Goal: Task Accomplishment & Management: Use online tool/utility

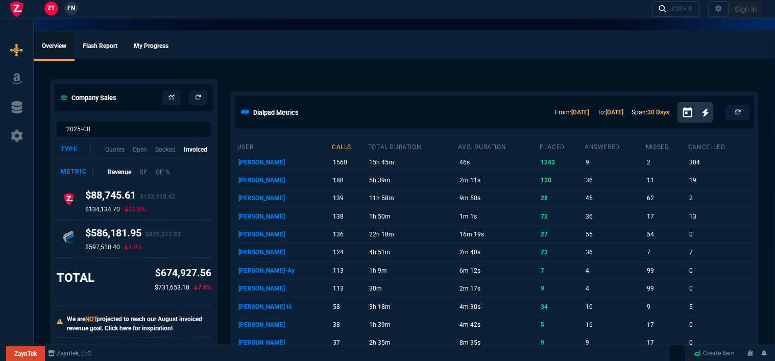
select select "12: [PERSON_NAME]"
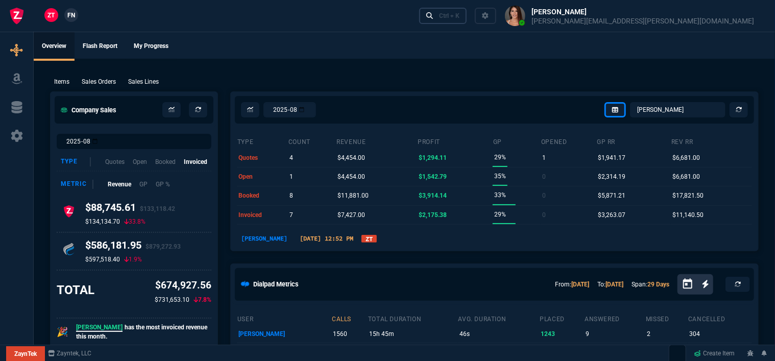
click at [459, 15] on div "Ctrl + K" at bounding box center [449, 16] width 20 height 8
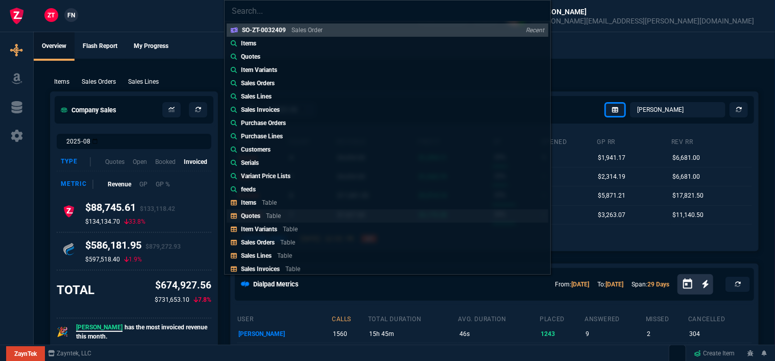
click at [257, 217] on p "Quotes" at bounding box center [250, 215] width 19 height 7
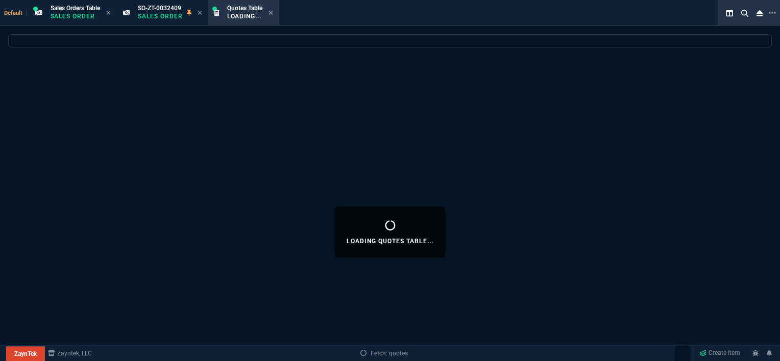
select select
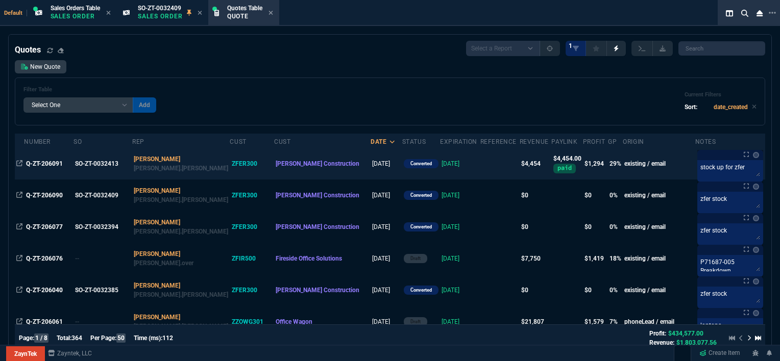
click at [480, 170] on td at bounding box center [499, 164] width 39 height 32
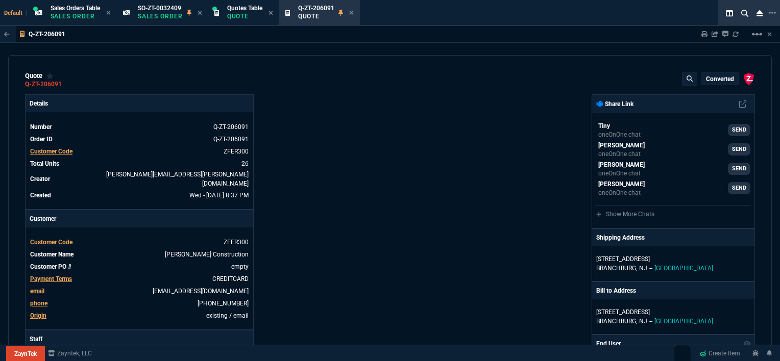
type input "35"
type input "61"
type input "32"
type input "81"
type input "21"
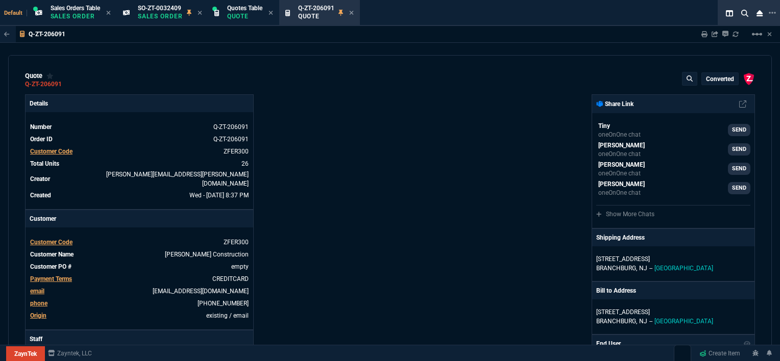
type input "7"
type input "-58"
type input "-22"
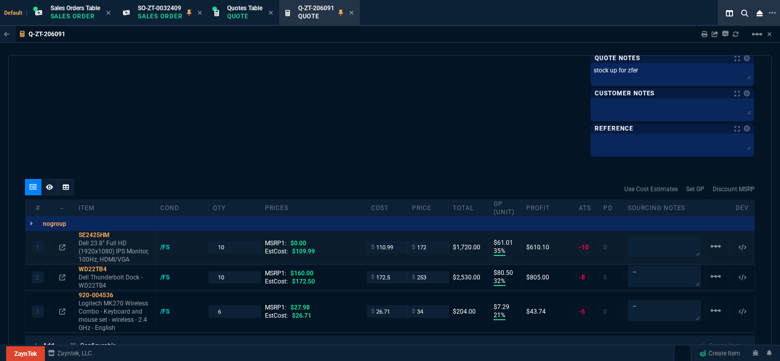
scroll to position [702, 0]
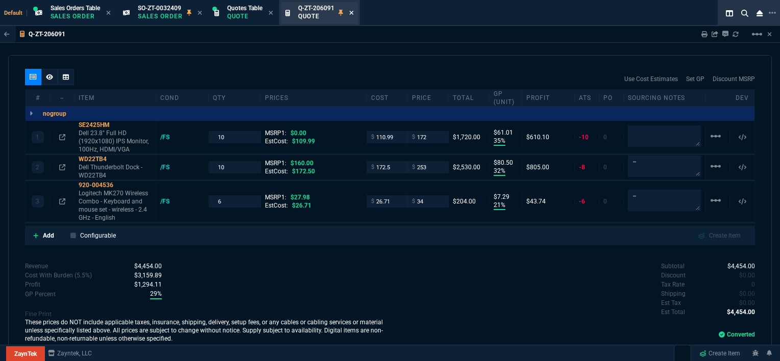
click at [354, 12] on icon at bounding box center [351, 13] width 5 height 6
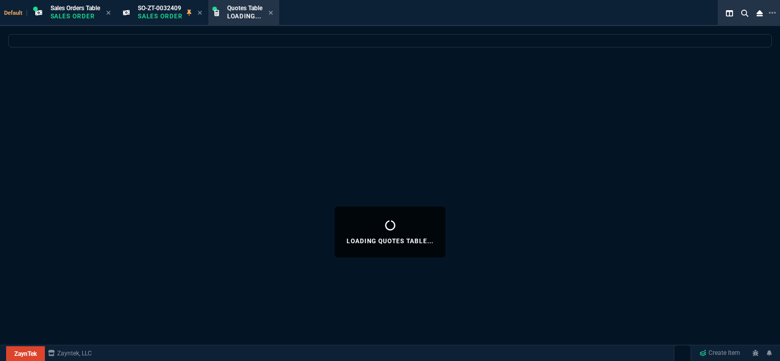
select select
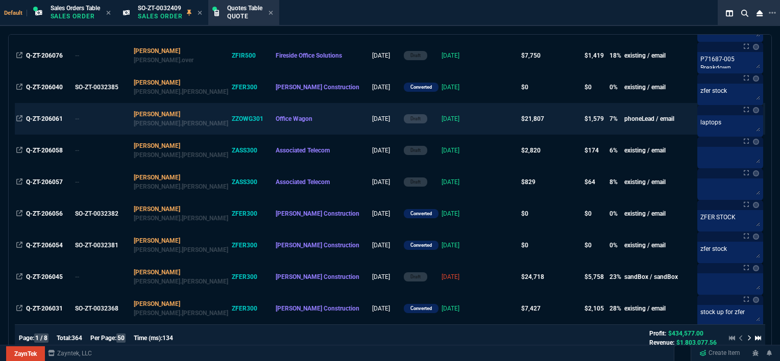
scroll to position [204, 0]
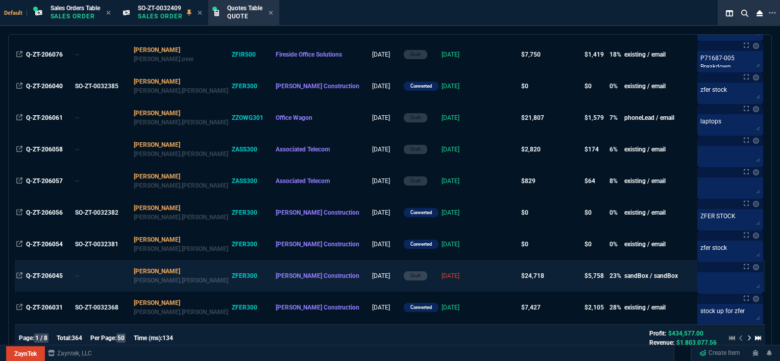
click at [440, 283] on td "8/20/25" at bounding box center [460, 276] width 40 height 32
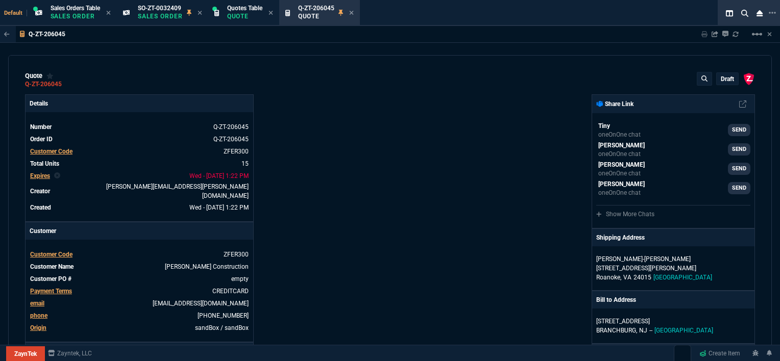
type input "100"
type input "995"
type input "22"
type input "190"
type input "11"
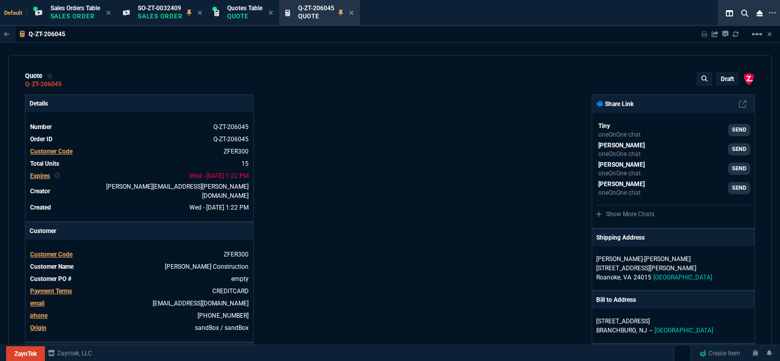
type input "135"
type input "18"
type input "211"
type input "100"
type input "2085"
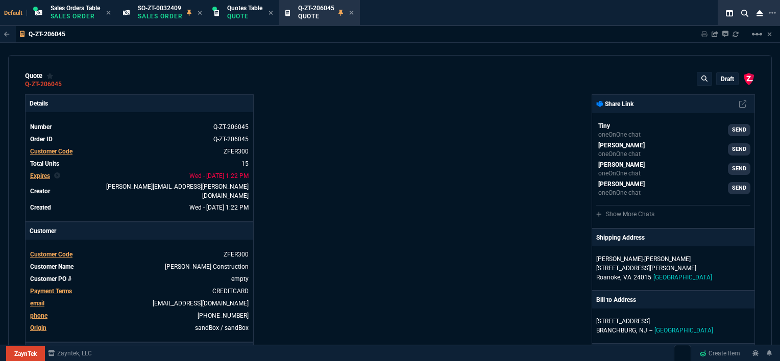
type input "100"
type input "1665"
type input "13"
type input "361"
type input "20"
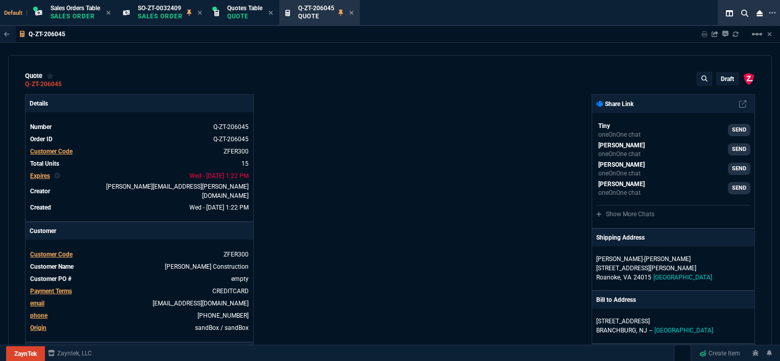
type input "715"
type input "3"
type input "12"
type input "11"
type input "88"
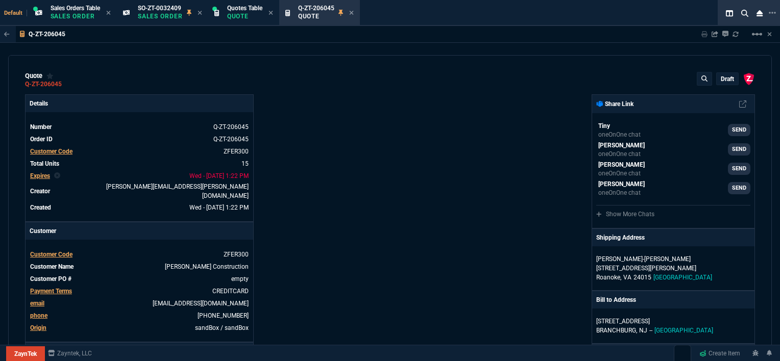
type input "2"
type input "33"
type input "10"
type input "121"
type input "3"
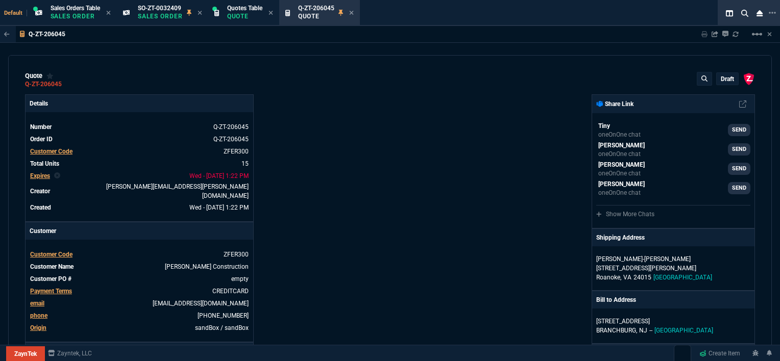
type input "75"
type input "2"
type input "59"
type input "0"
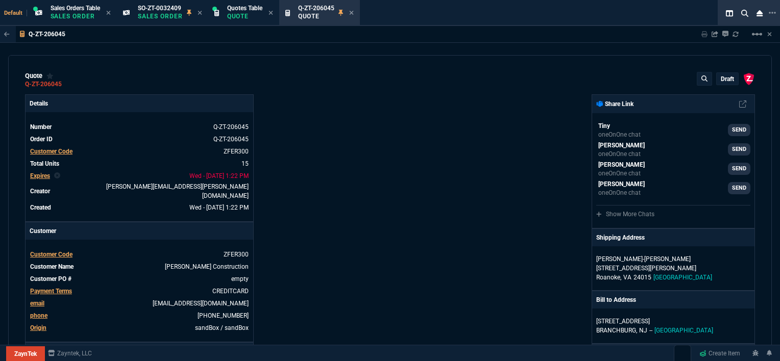
type input "1260.57"
type input "21"
type input "1178.09"
type input "28"
type input "1908.52"
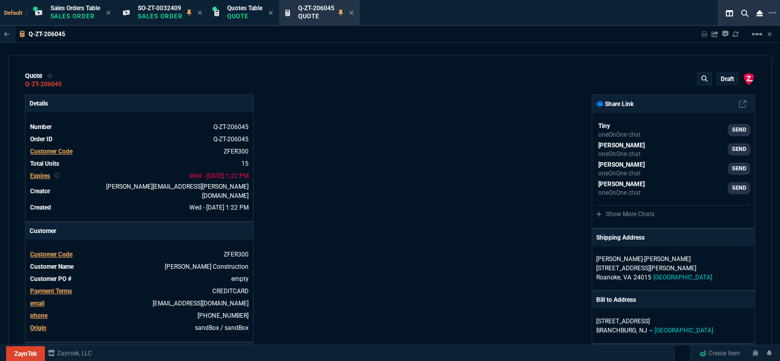
type input "33"
type input "1746.35"
type input "34"
type input "2844.07"
type input "27"
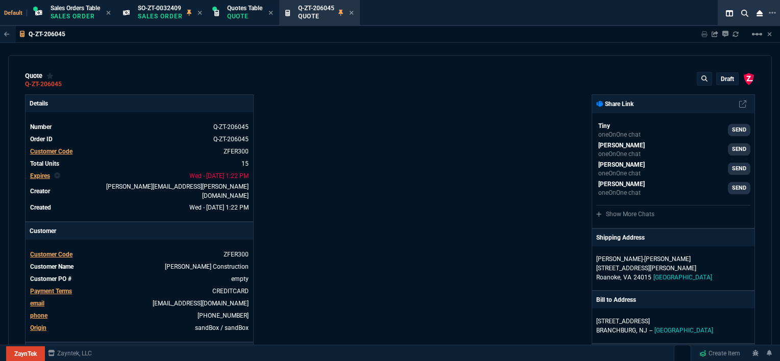
type input "2494.8"
type input "33"
type input "3548.15"
type input "24"
type input "4041.58"
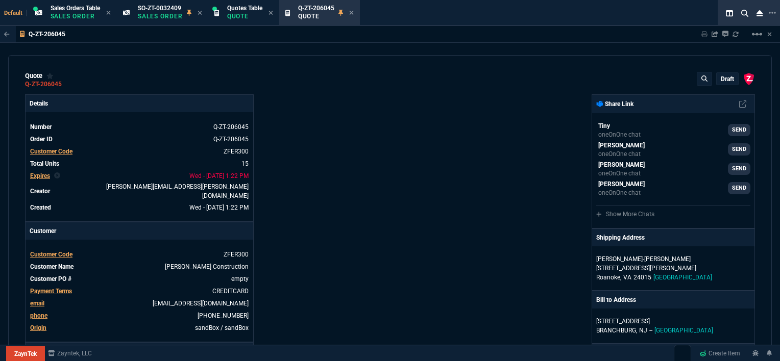
type input "10"
type input "699"
type input "33"
type input "1049"
type input "26"
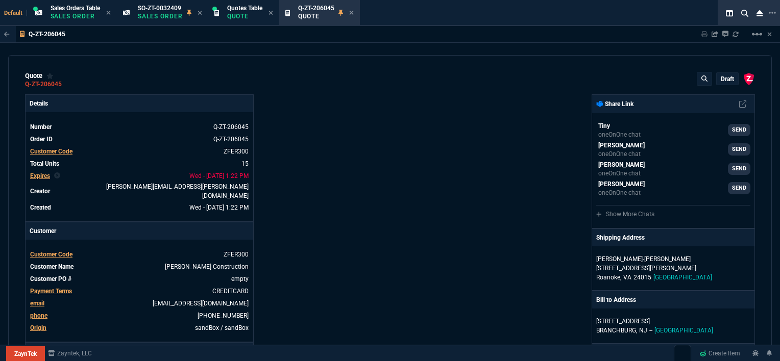
type input "1999"
type input "33"
type input "1649"
type input "4352.04"
type input "4964.65"
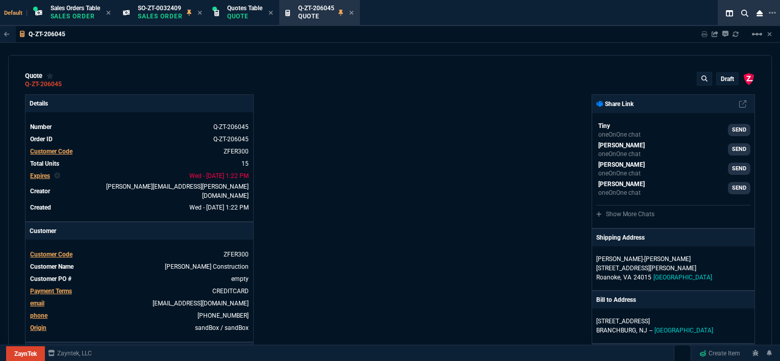
type input "6409.36"
type input "27"
type input "33"
type input "26"
type input "100"
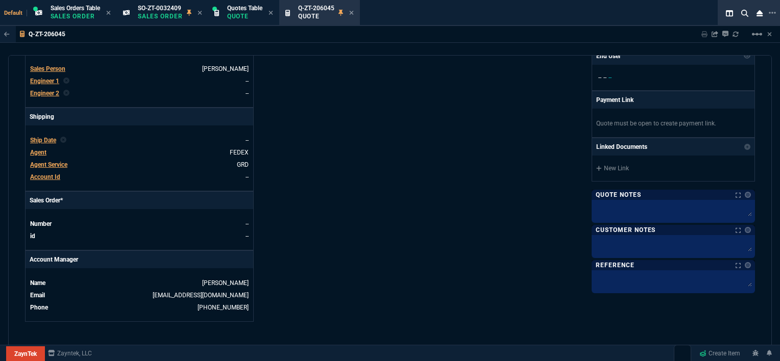
scroll to position [612, 0]
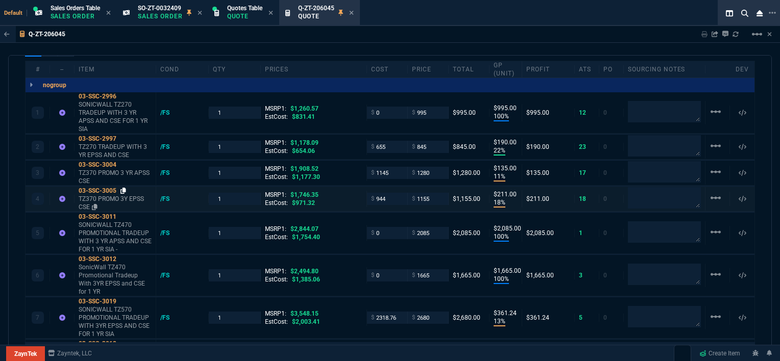
click at [125, 188] on icon at bounding box center [123, 191] width 6 height 6
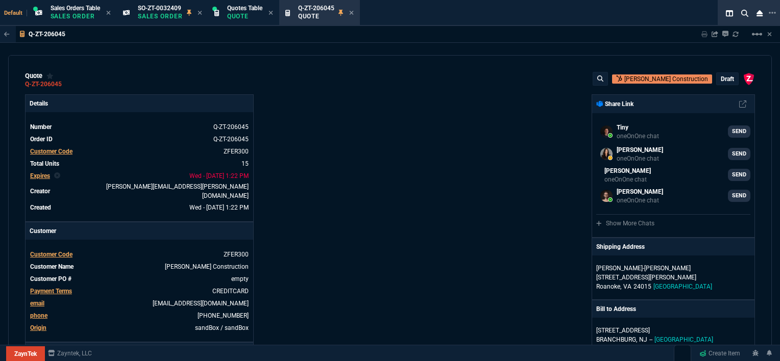
select select "12: [PERSON_NAME]"
